Goal: Navigation & Orientation: Find specific page/section

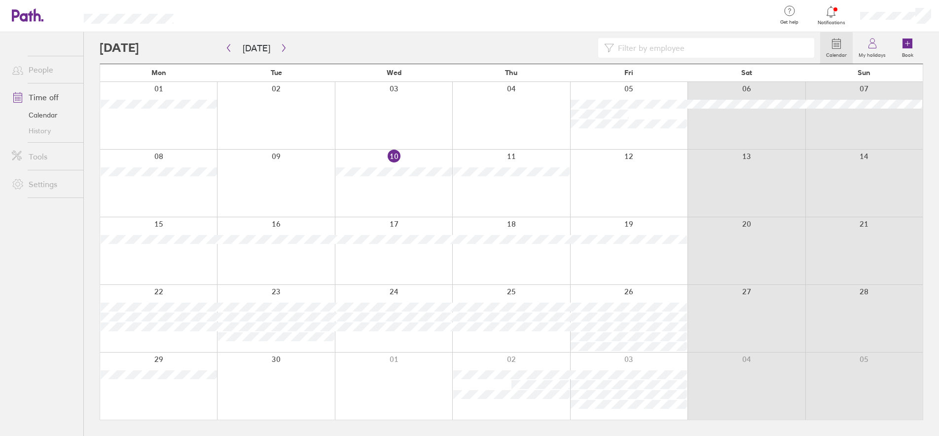
click at [830, 18] on div at bounding box center [831, 12] width 32 height 14
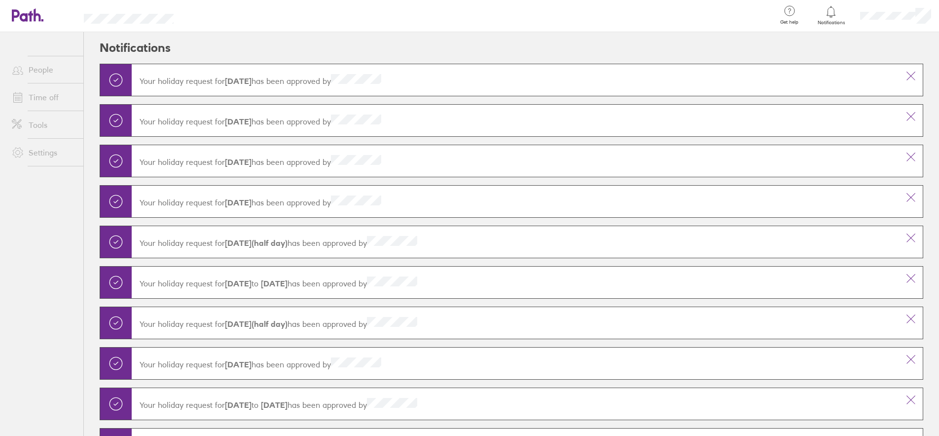
click at [829, 20] on span "Notifications" at bounding box center [831, 23] width 32 height 6
click at [28, 16] on icon at bounding box center [28, 14] width 32 height 13
